Goal: Find specific page/section: Find specific page/section

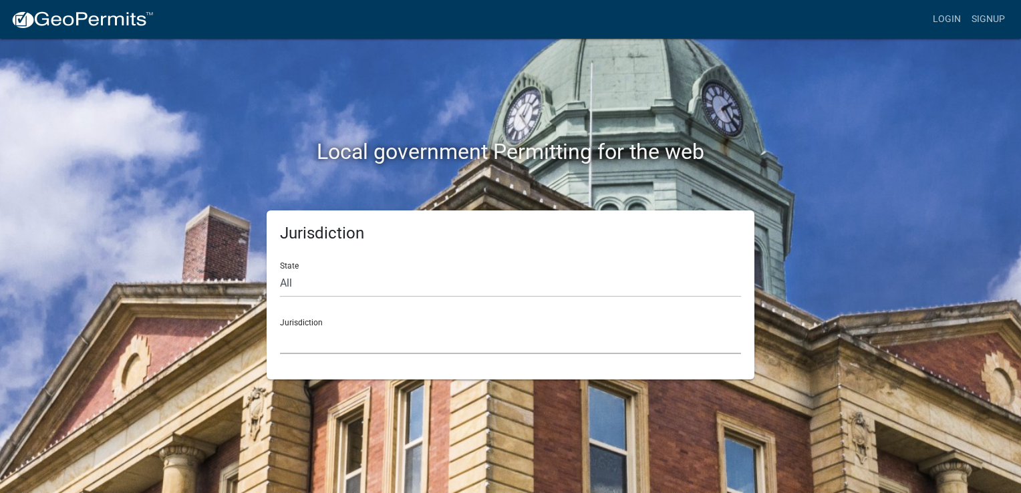
drag, startPoint x: 388, startPoint y: 330, endPoint x: 396, endPoint y: 325, distance: 9.1
click at [388, 330] on select "[GEOGRAPHIC_DATA], [US_STATE] [GEOGRAPHIC_DATA], [US_STATE][PERSON_NAME][GEOGRA…" at bounding box center [510, 340] width 461 height 27
drag, startPoint x: 397, startPoint y: 338, endPoint x: 397, endPoint y: 350, distance: 11.4
click at [397, 338] on select "[GEOGRAPHIC_DATA], [US_STATE] [GEOGRAPHIC_DATA], [US_STATE][PERSON_NAME][GEOGRA…" at bounding box center [510, 340] width 461 height 27
click at [396, 332] on select "[GEOGRAPHIC_DATA], [US_STATE] [GEOGRAPHIC_DATA], [US_STATE][PERSON_NAME][GEOGRA…" at bounding box center [510, 340] width 461 height 27
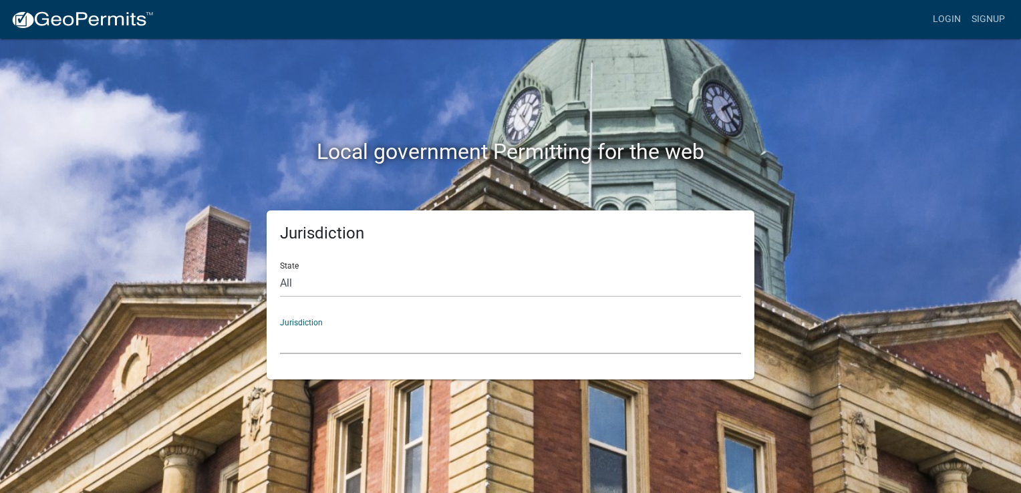
click at [243, 245] on div "Jurisdiction State All [US_STATE] [US_STATE] [US_STATE] [US_STATE] [US_STATE] […" at bounding box center [511, 295] width 762 height 169
click at [371, 286] on select "All [US_STATE] [US_STATE] [US_STATE] [US_STATE] [US_STATE] [US_STATE] [US_STATE…" at bounding box center [510, 283] width 461 height 27
select select "[US_STATE]"
click at [280, 270] on select "All [US_STATE] [US_STATE] [US_STATE] [US_STATE] [US_STATE] [US_STATE] [US_STATE…" at bounding box center [510, 283] width 461 height 27
click at [352, 341] on select "City of [GEOGRAPHIC_DATA], [US_STATE] City of [GEOGRAPHIC_DATA], [US_STATE] Cit…" at bounding box center [510, 340] width 461 height 27
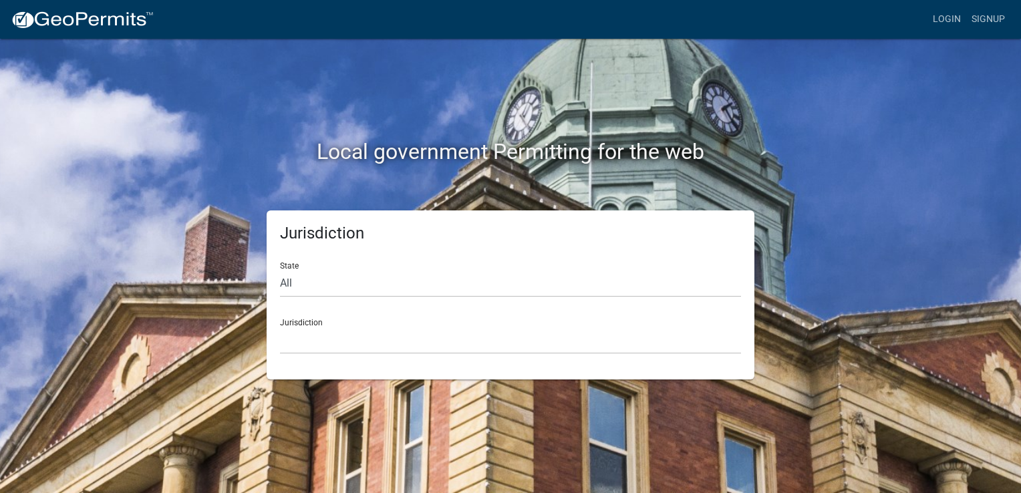
drag, startPoint x: 222, startPoint y: 124, endPoint x: 390, endPoint y: 49, distance: 184.3
click at [224, 122] on div "Local government Permitting for the web" at bounding box center [511, 124] width 762 height 171
click at [410, 334] on select "City of [GEOGRAPHIC_DATA], [US_STATE] City of [GEOGRAPHIC_DATA], [US_STATE] Cit…" at bounding box center [510, 340] width 461 height 27
click at [206, 180] on div "Local government Permitting for the web" at bounding box center [511, 124] width 762 height 171
